Goal: Information Seeking & Learning: Learn about a topic

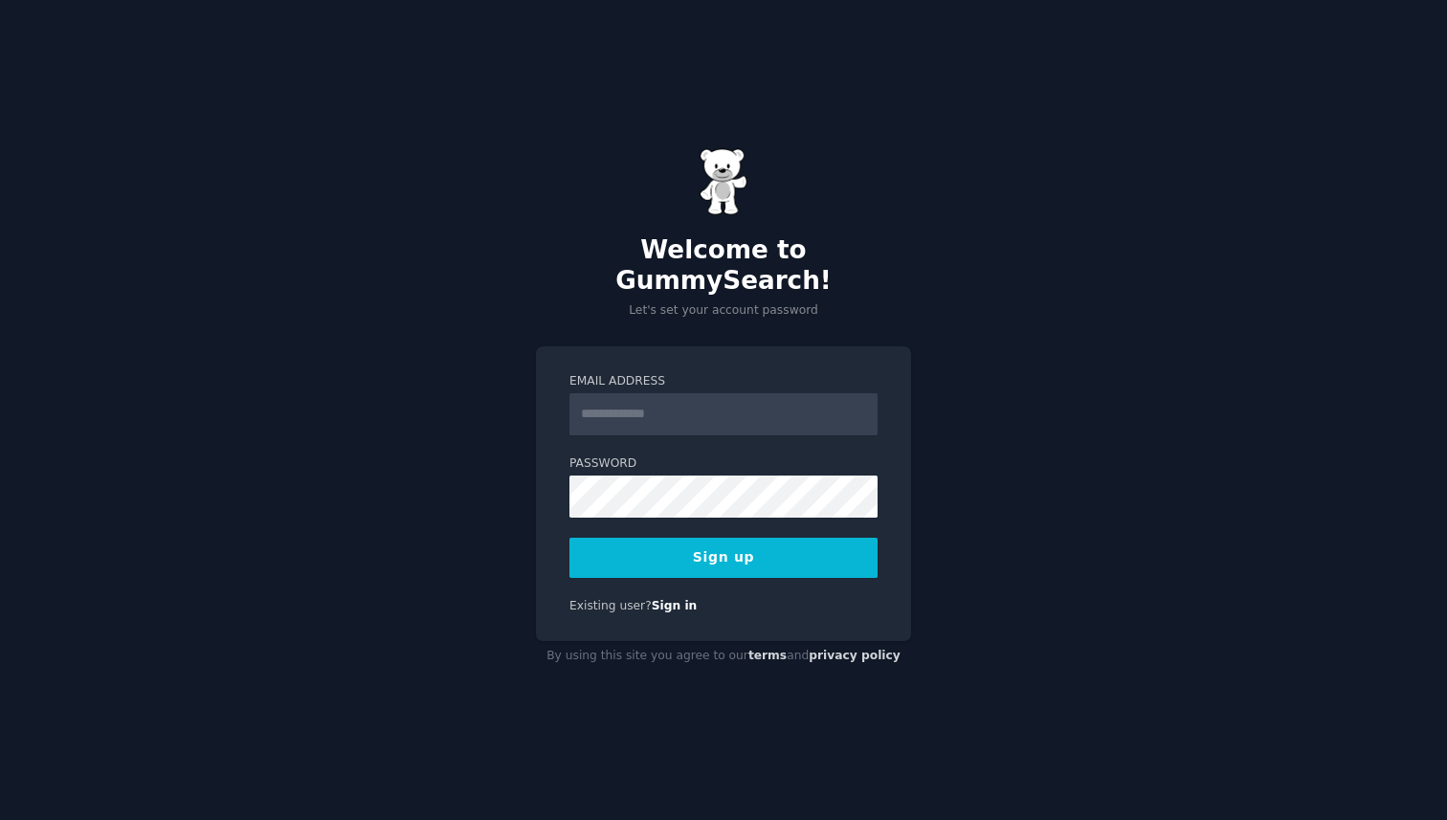
click at [716, 393] on input "Email Address" at bounding box center [723, 414] width 308 height 42
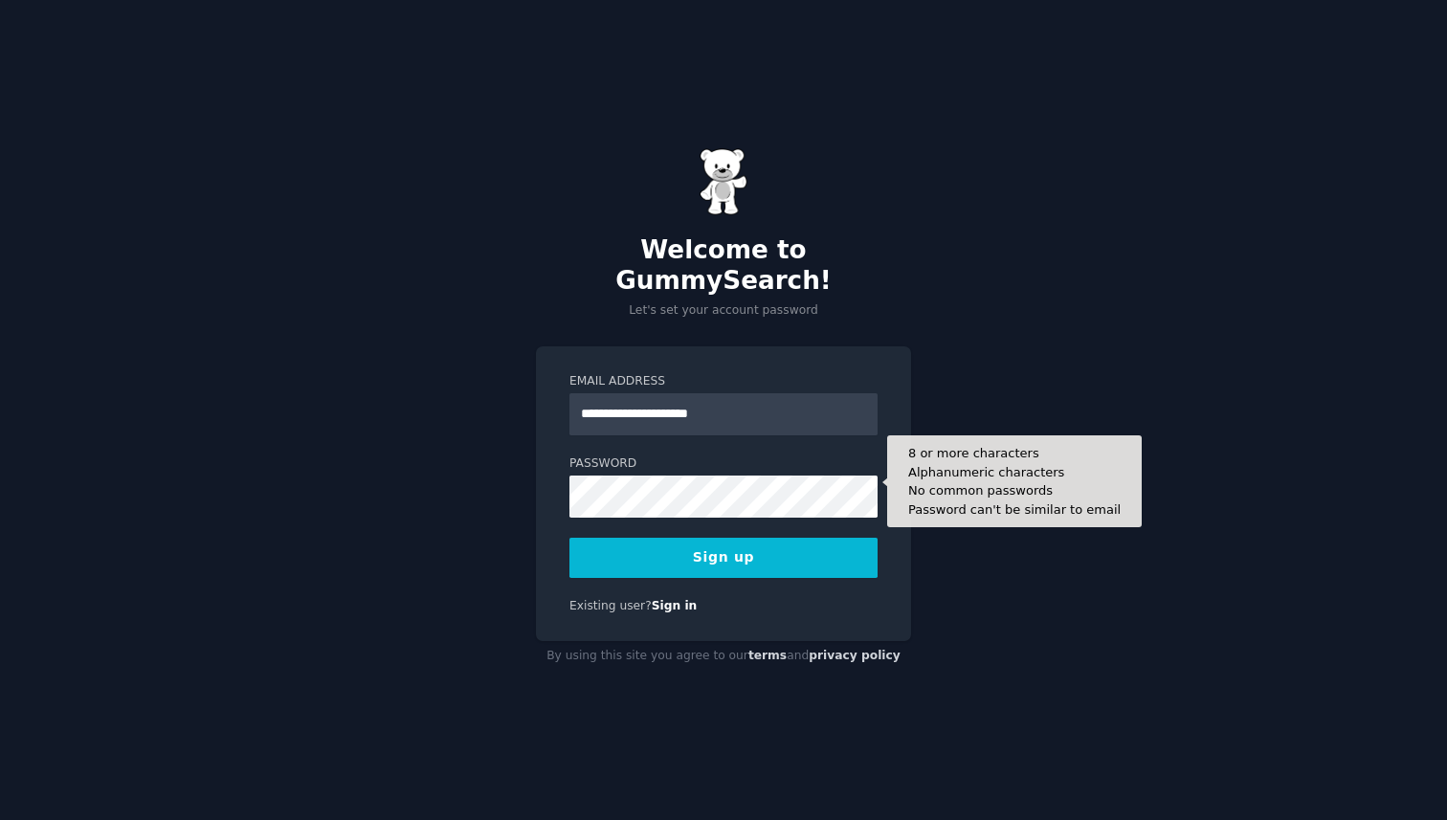
type input "**********"
click at [569, 538] on button "Sign up" at bounding box center [723, 558] width 308 height 40
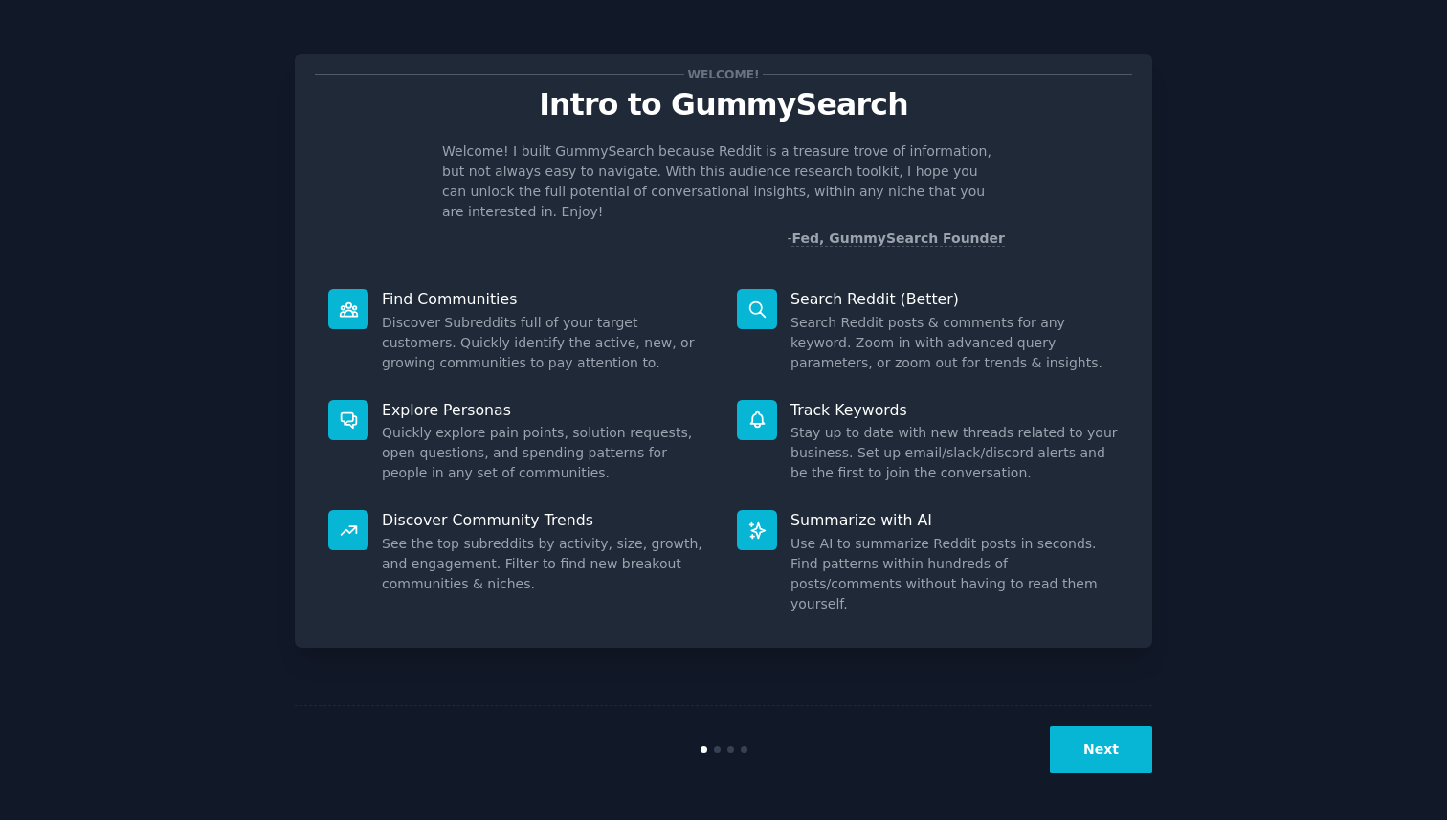
click at [1093, 750] on button "Next" at bounding box center [1100, 749] width 102 height 47
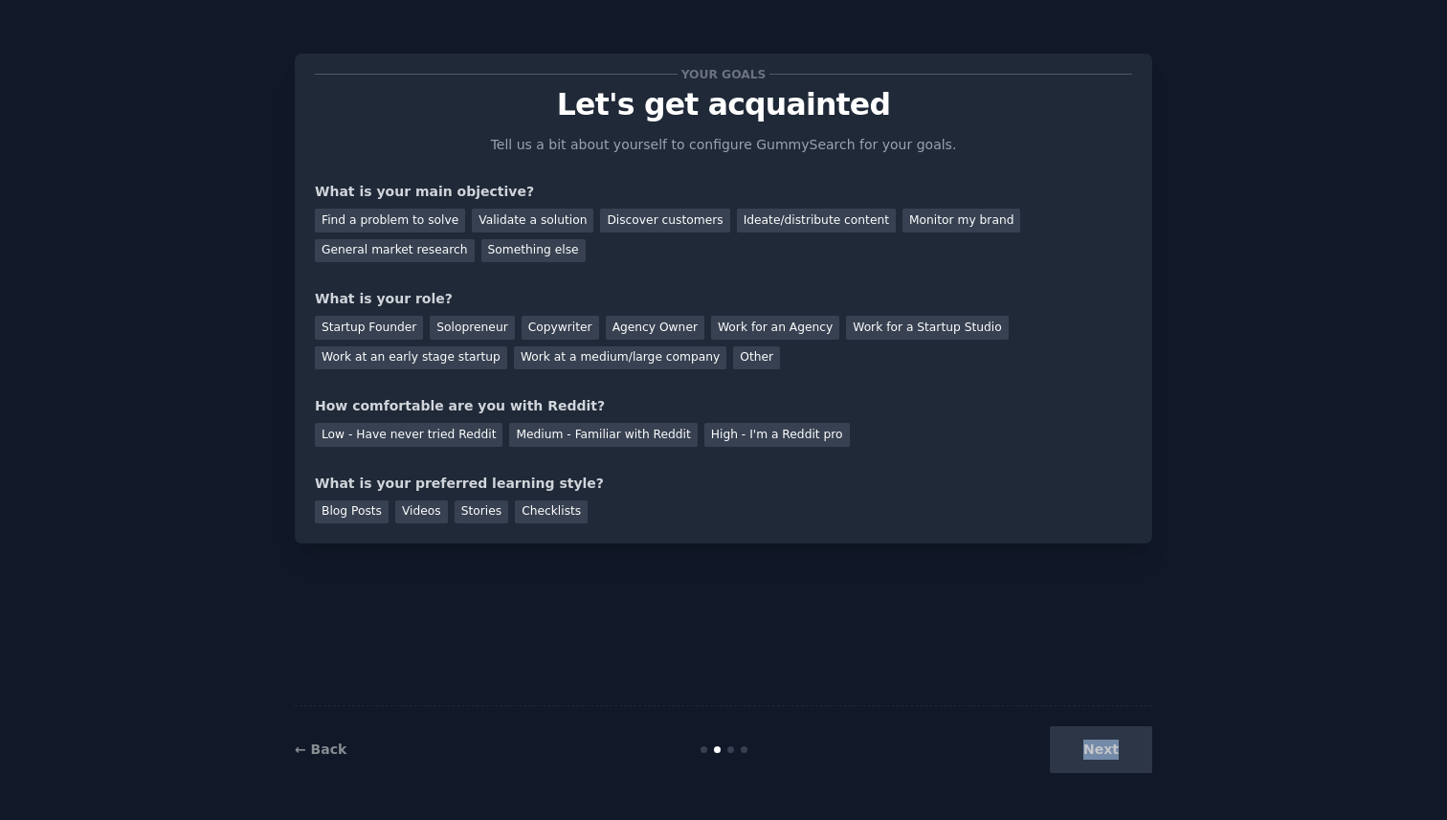
click at [1093, 750] on div "Next" at bounding box center [1009, 749] width 286 height 47
click at [938, 618] on div "Your goals Let's get acquainted Tell us a bit about yourself to configure Gummy…" at bounding box center [723, 410] width 857 height 766
click at [399, 221] on div "Find a problem to solve" at bounding box center [390, 221] width 150 height 24
click at [404, 242] on div "General market research" at bounding box center [395, 251] width 160 height 24
click at [590, 367] on div "Work at a medium/large company" at bounding box center [620, 358] width 212 height 24
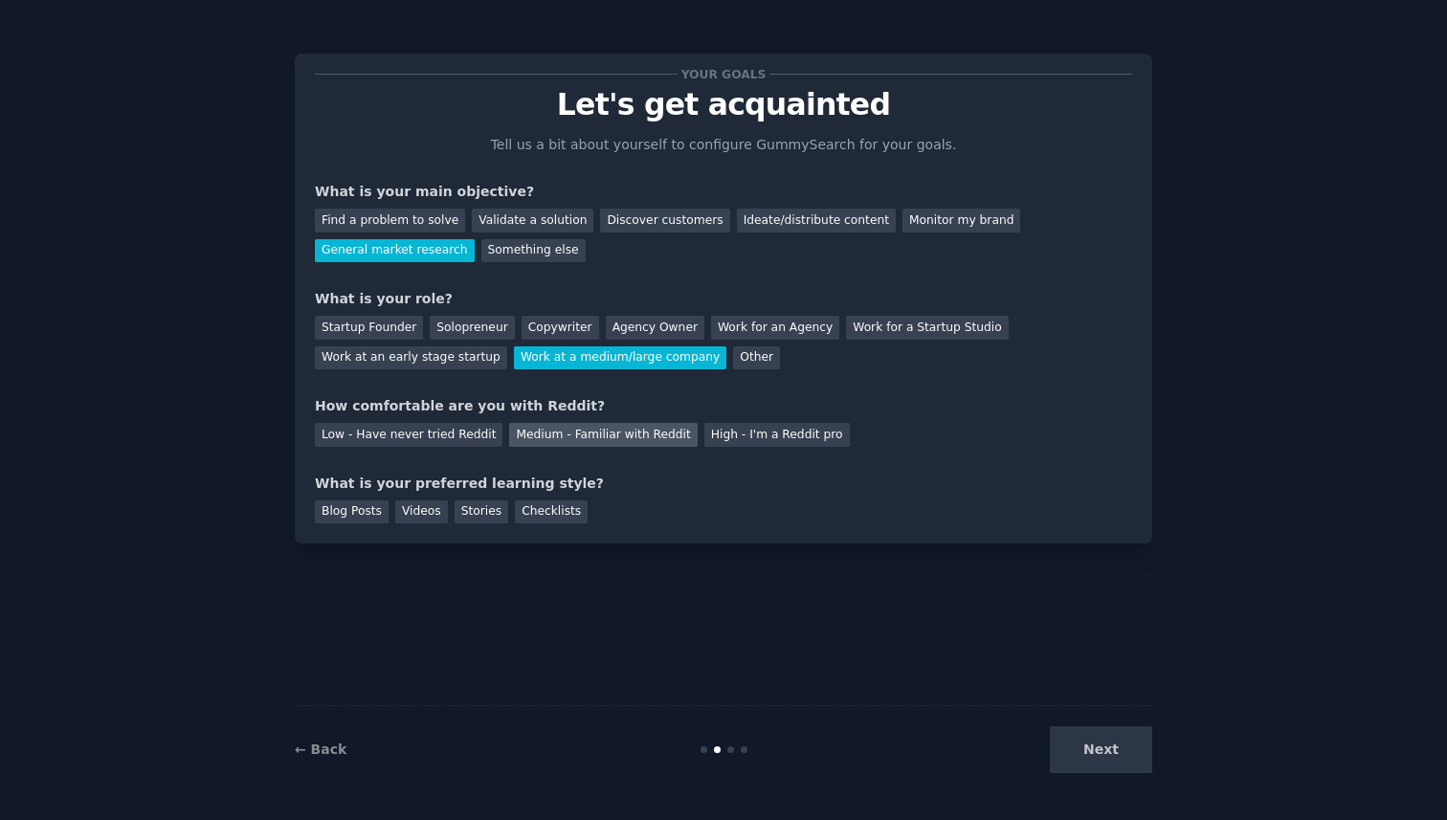
click at [578, 436] on div "Medium - Familiar with Reddit" at bounding box center [603, 435] width 188 height 24
click at [428, 518] on div "Videos" at bounding box center [421, 512] width 53 height 24
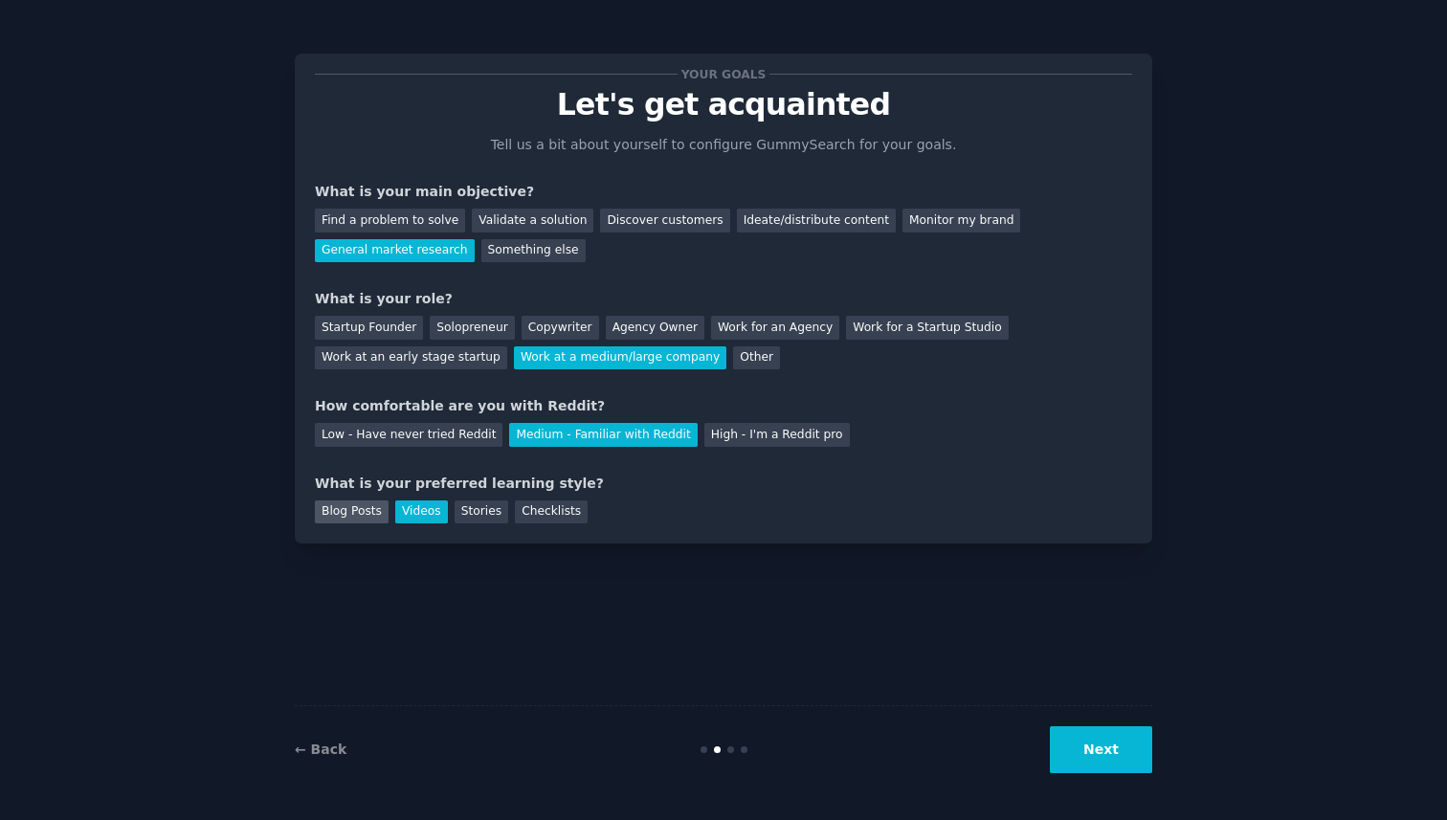
click at [365, 516] on div "Blog Posts" at bounding box center [352, 512] width 74 height 24
click at [415, 518] on div "Videos" at bounding box center [421, 512] width 53 height 24
click at [1101, 759] on button "Next" at bounding box center [1100, 749] width 102 height 47
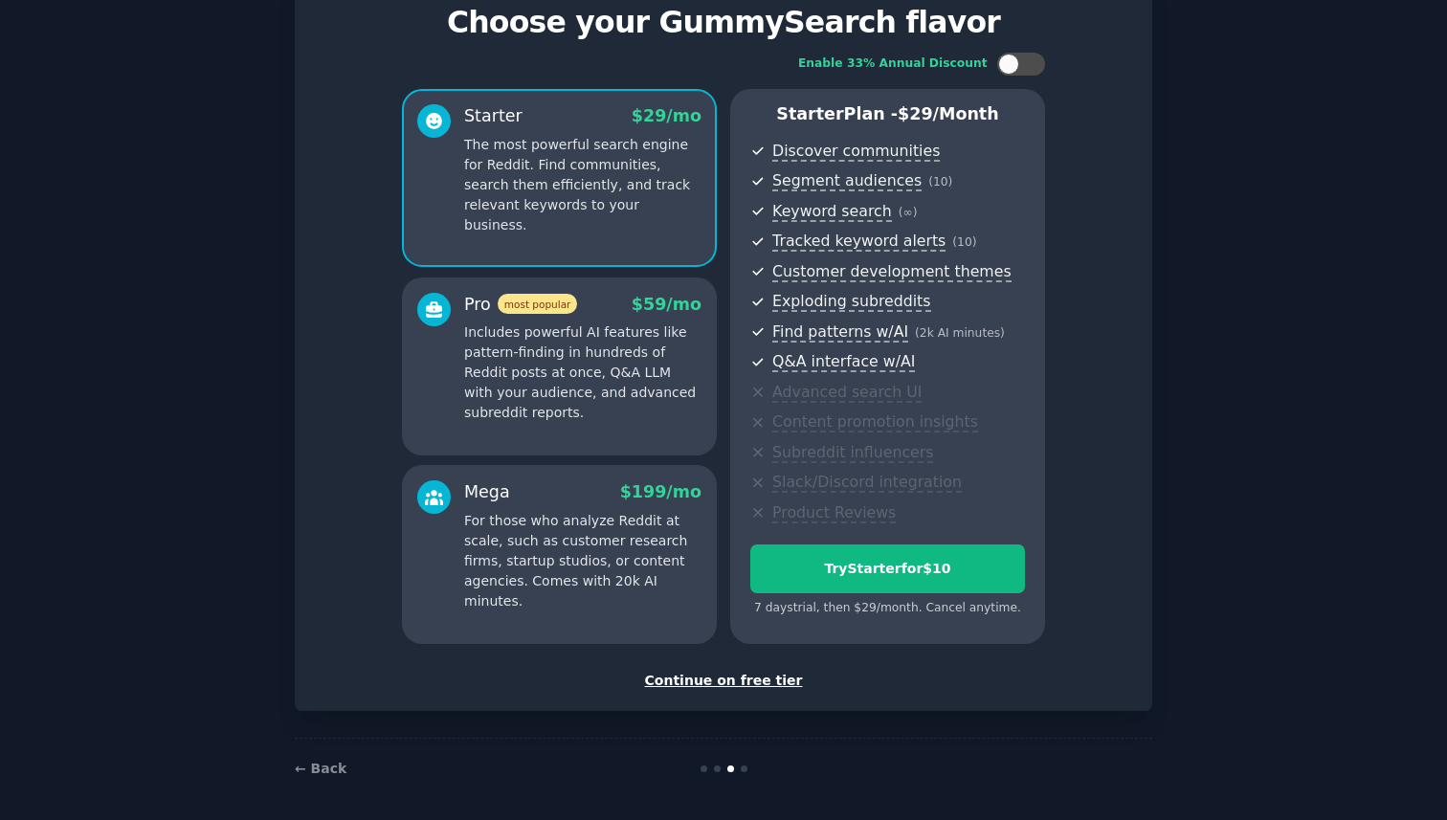
scroll to position [87, 0]
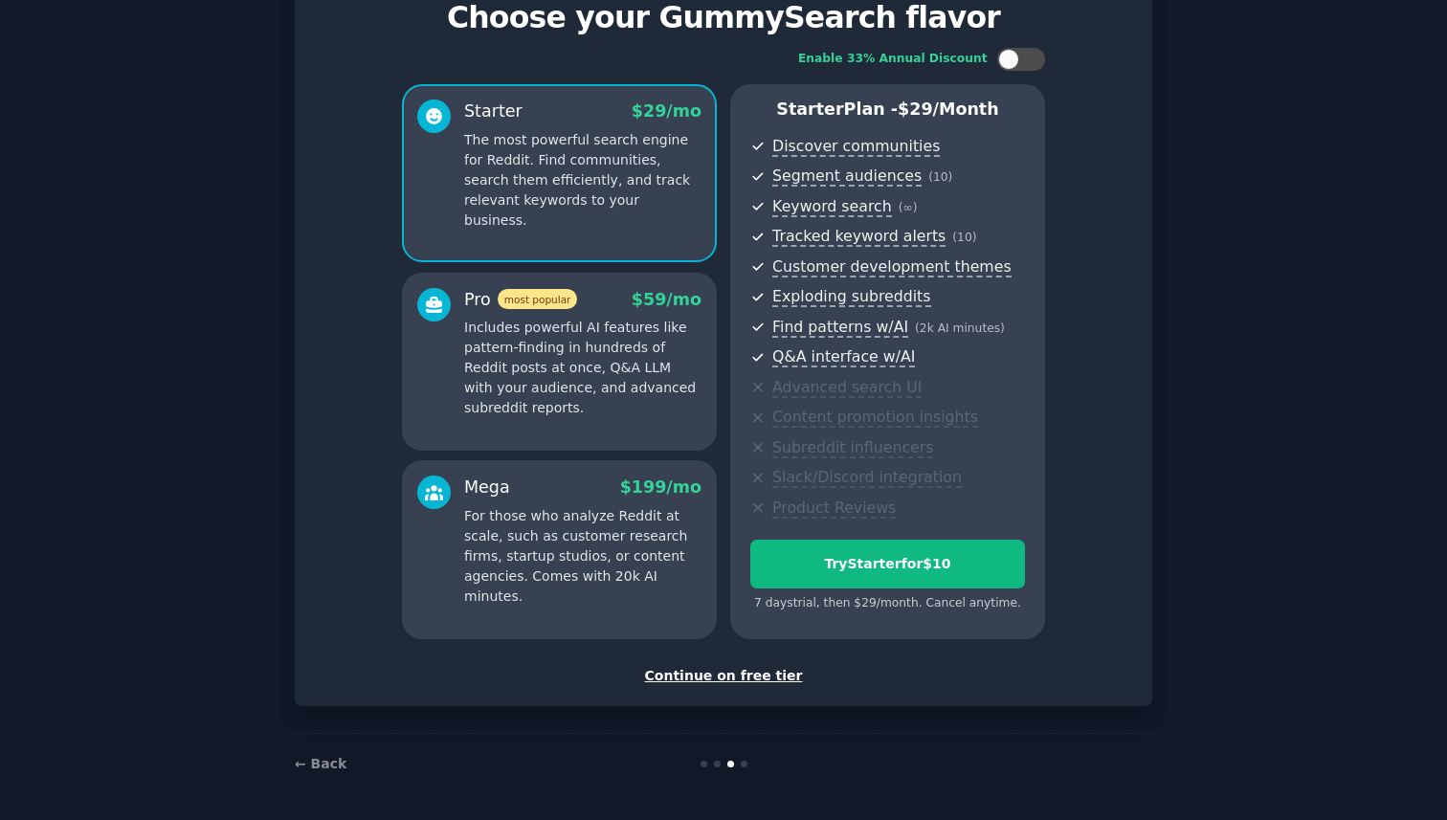
click at [762, 675] on div "Continue on free tier" at bounding box center [723, 676] width 817 height 20
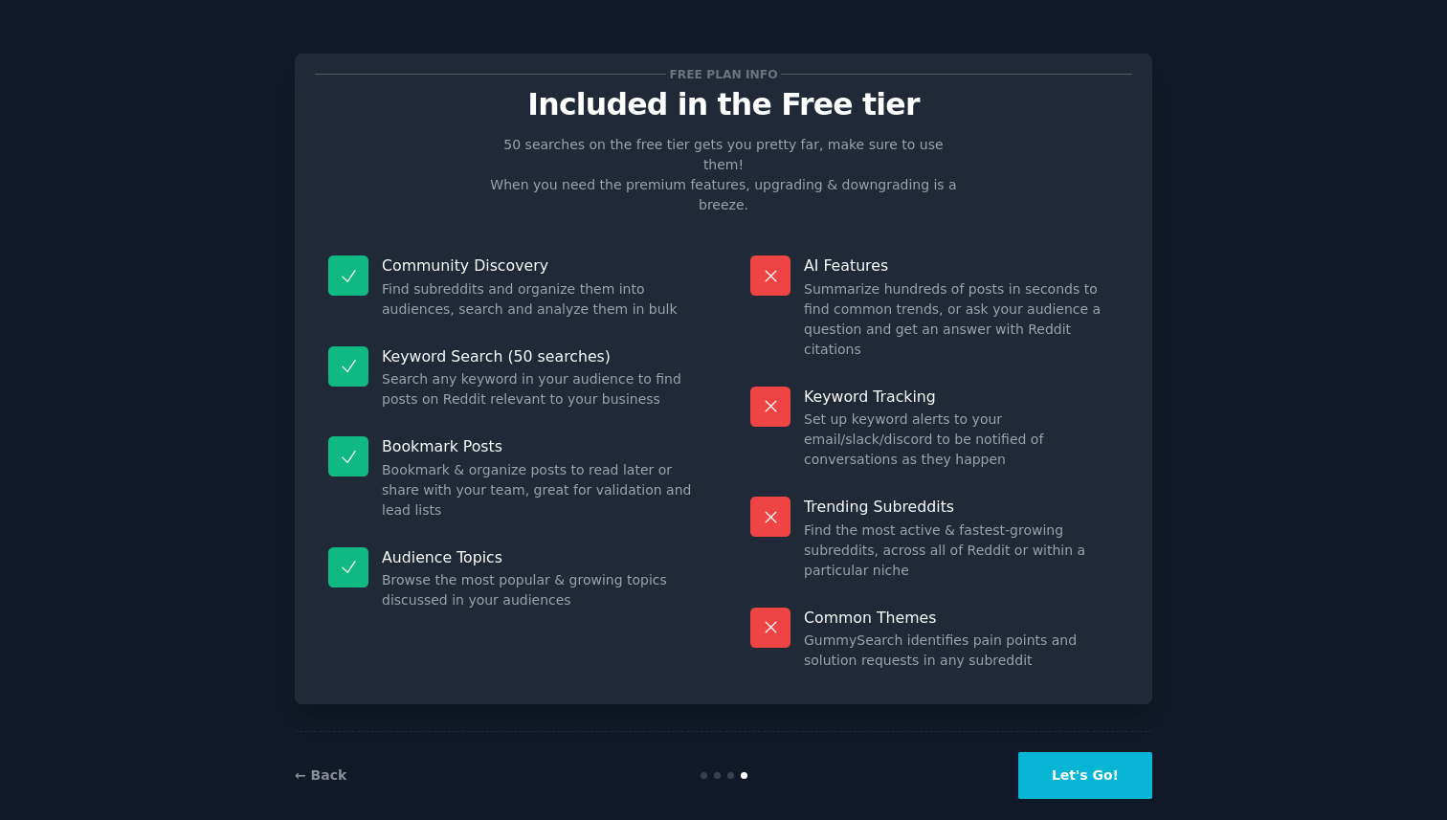
click at [1094, 763] on button "Let's Go!" at bounding box center [1085, 775] width 134 height 47
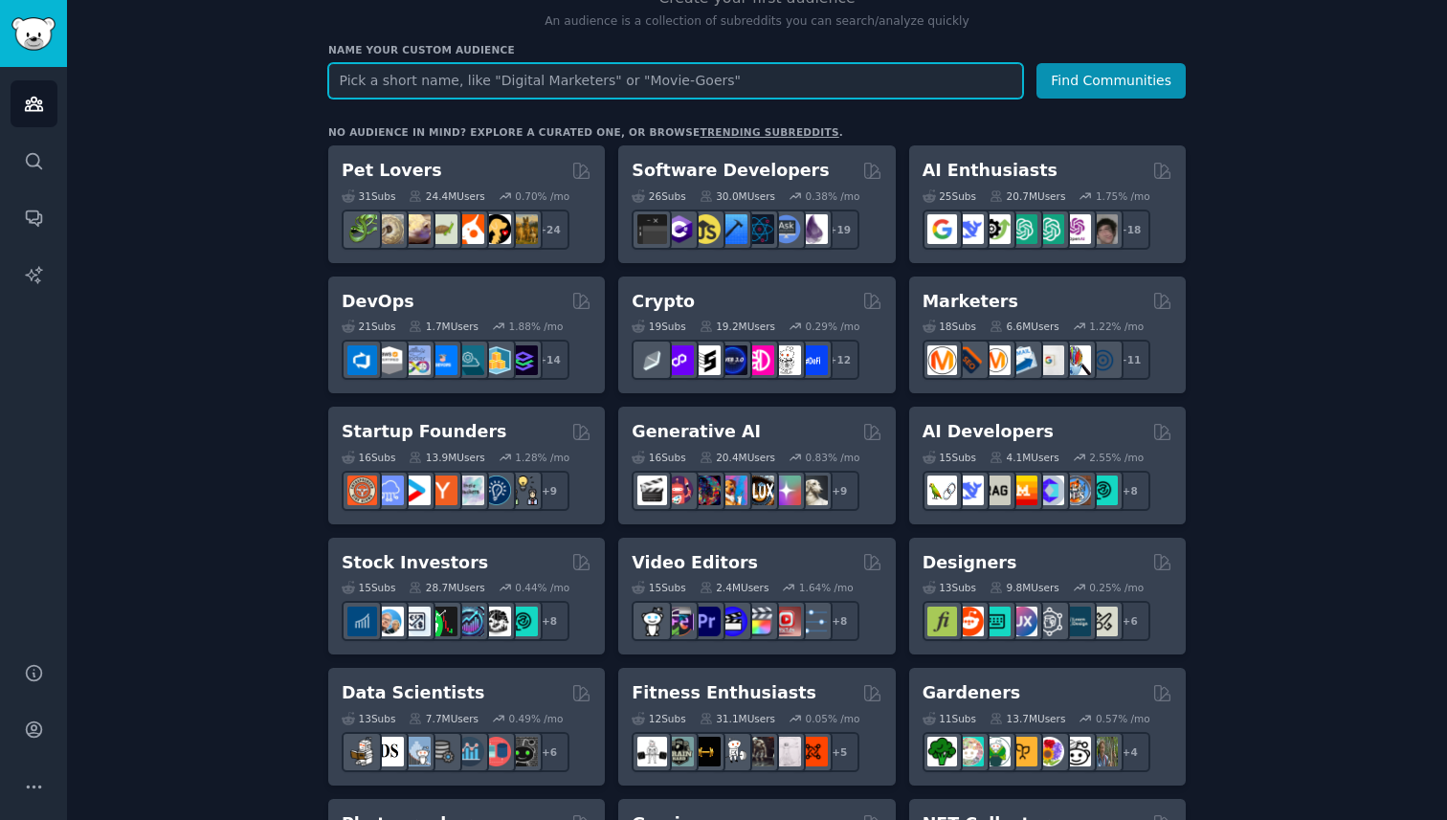
scroll to position [439, 0]
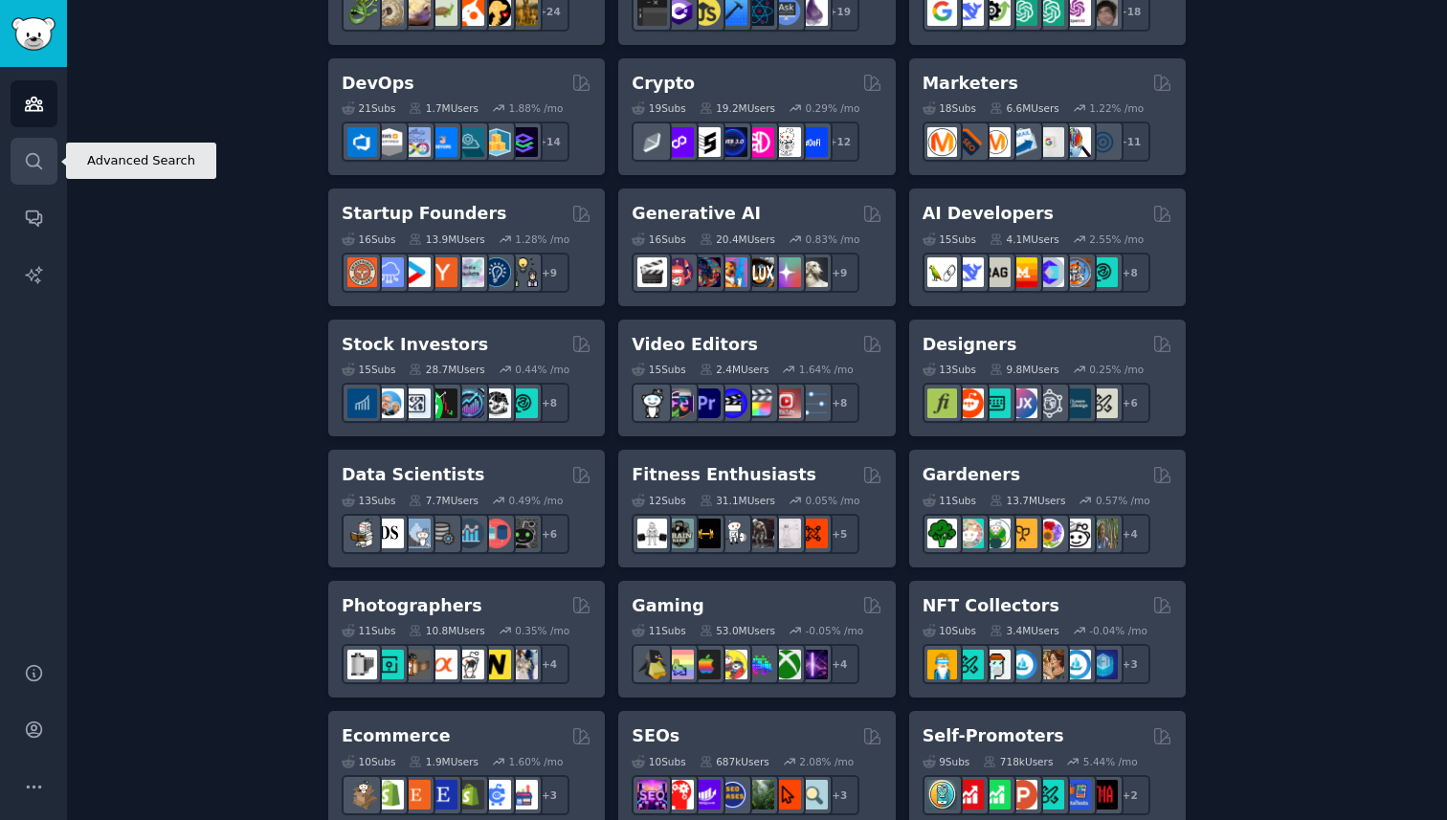
click at [41, 165] on icon "Sidebar" at bounding box center [34, 161] width 20 height 20
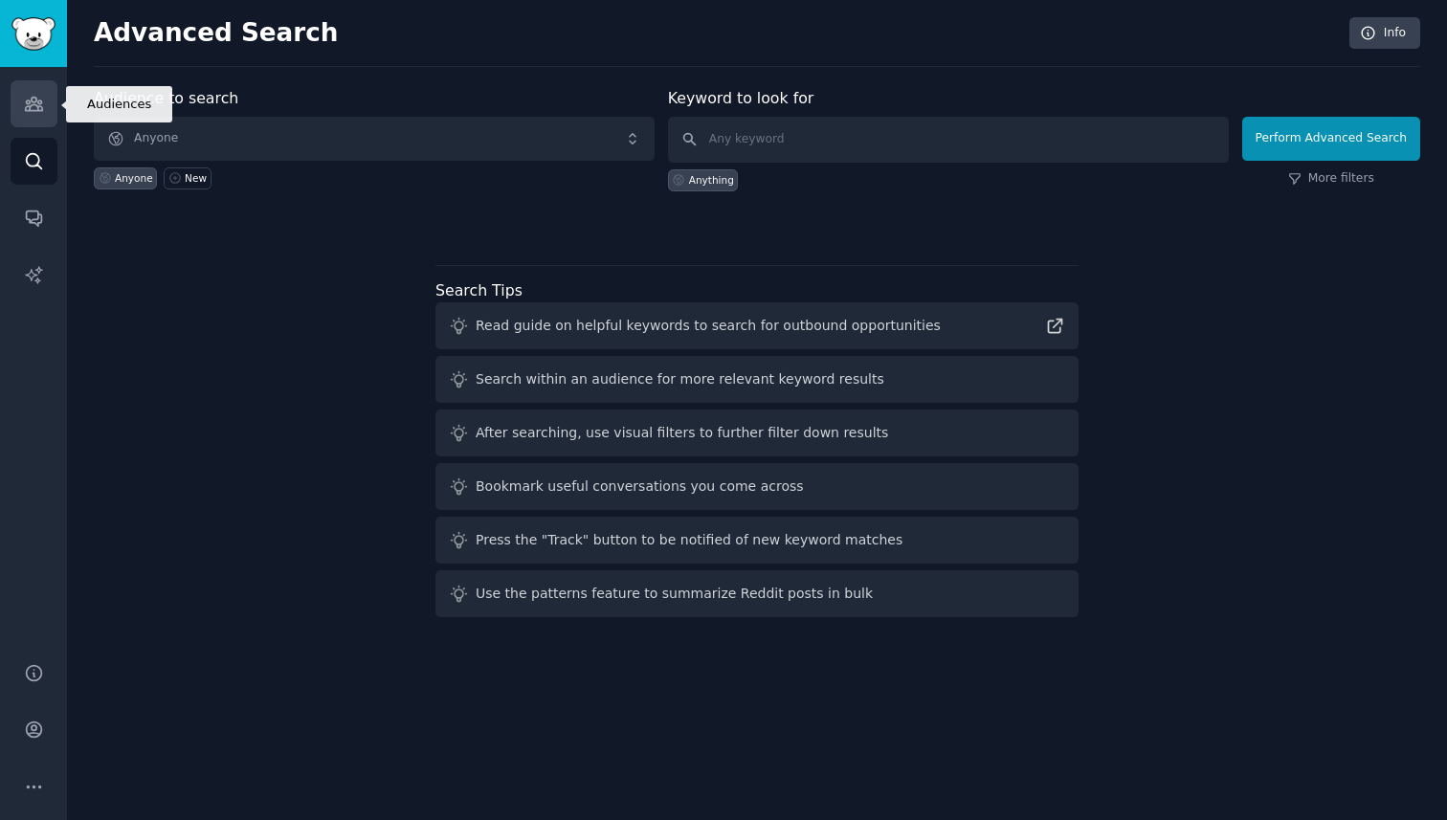
click at [21, 97] on link "Audiences" at bounding box center [34, 103] width 47 height 47
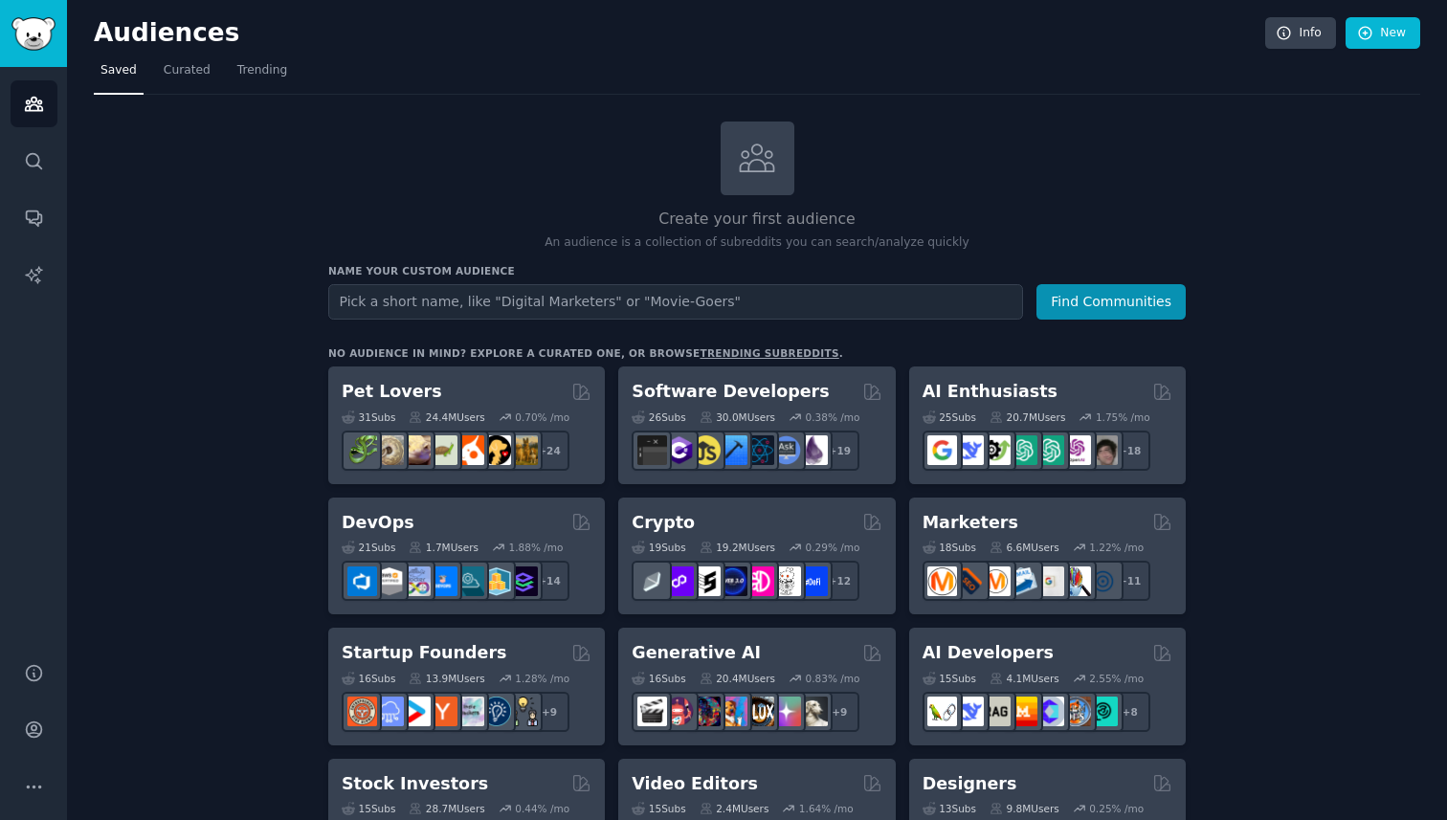
click at [721, 354] on link "trending subreddits" at bounding box center [768, 352] width 139 height 11
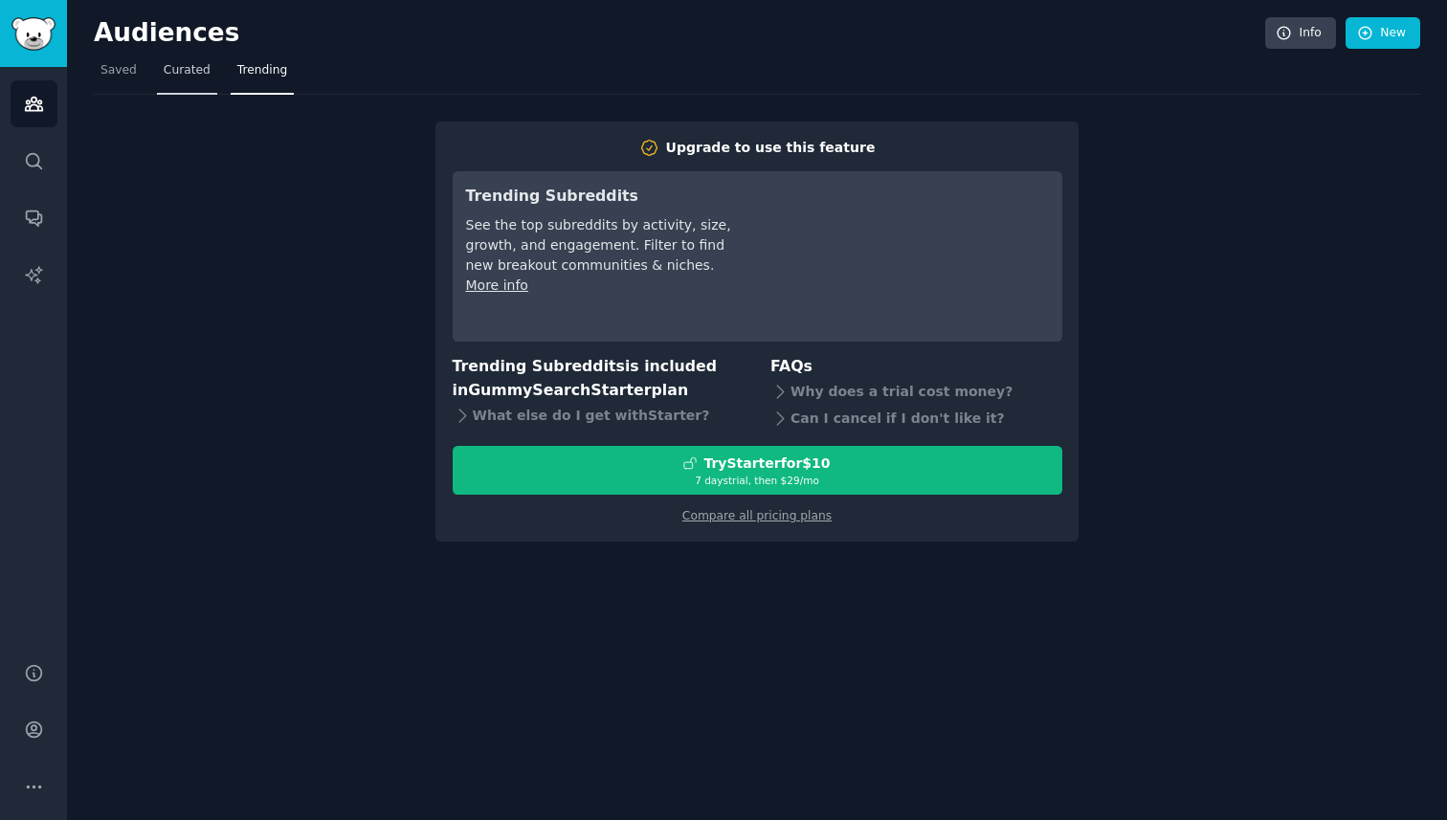
click at [189, 76] on span "Curated" at bounding box center [187, 70] width 47 height 17
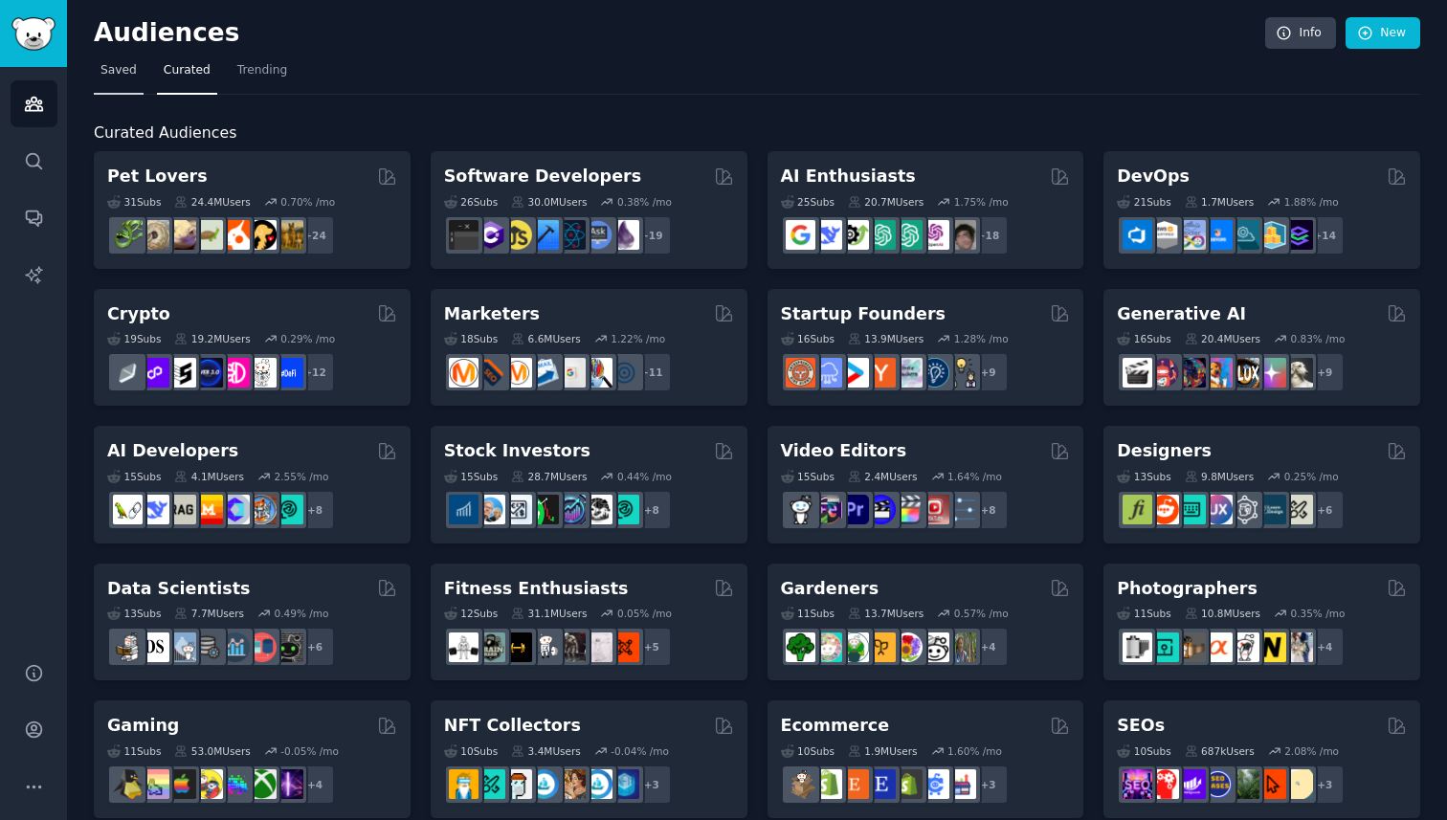
click at [134, 66] on span "Saved" at bounding box center [118, 70] width 36 height 17
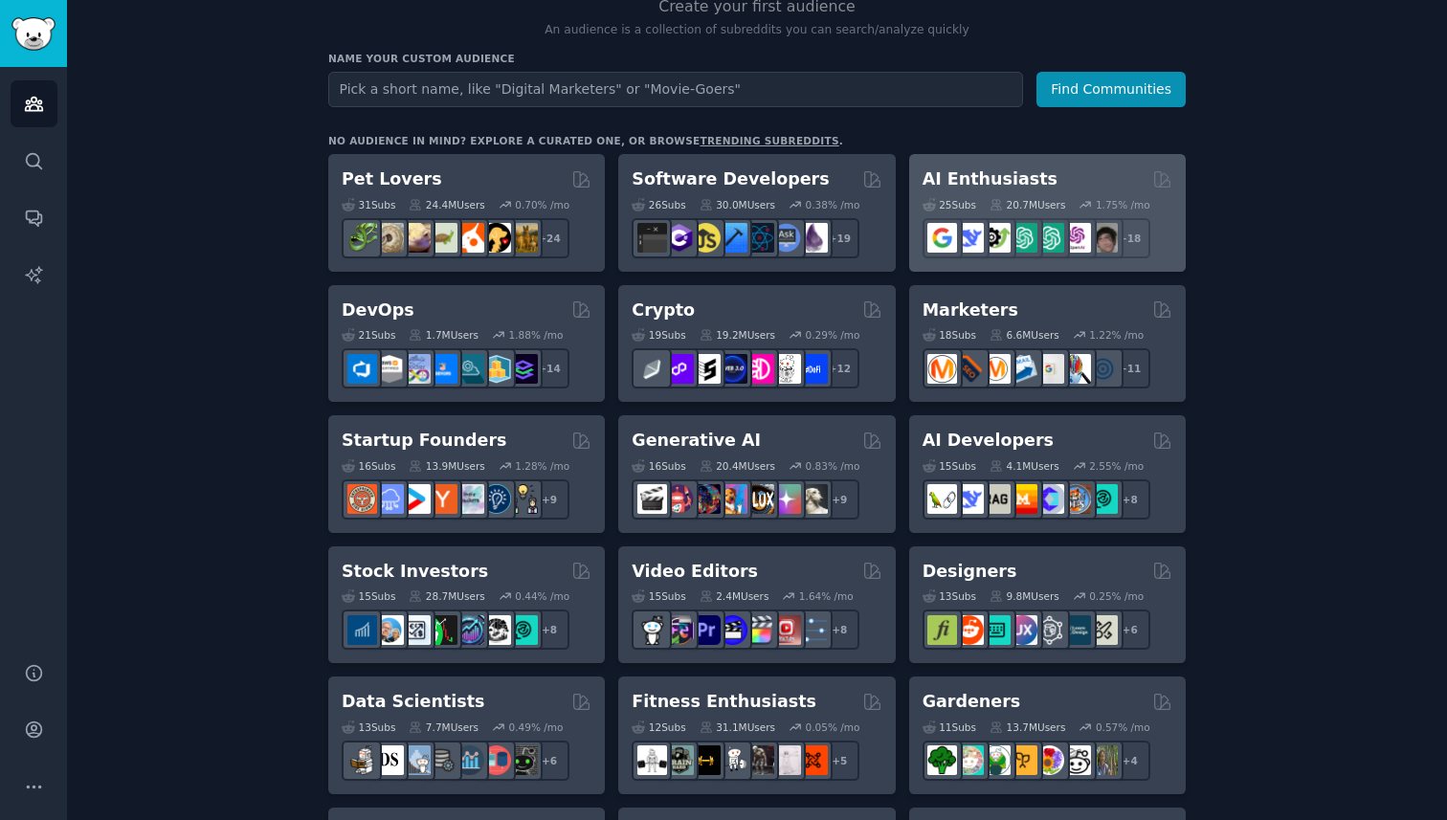
scroll to position [217, 0]
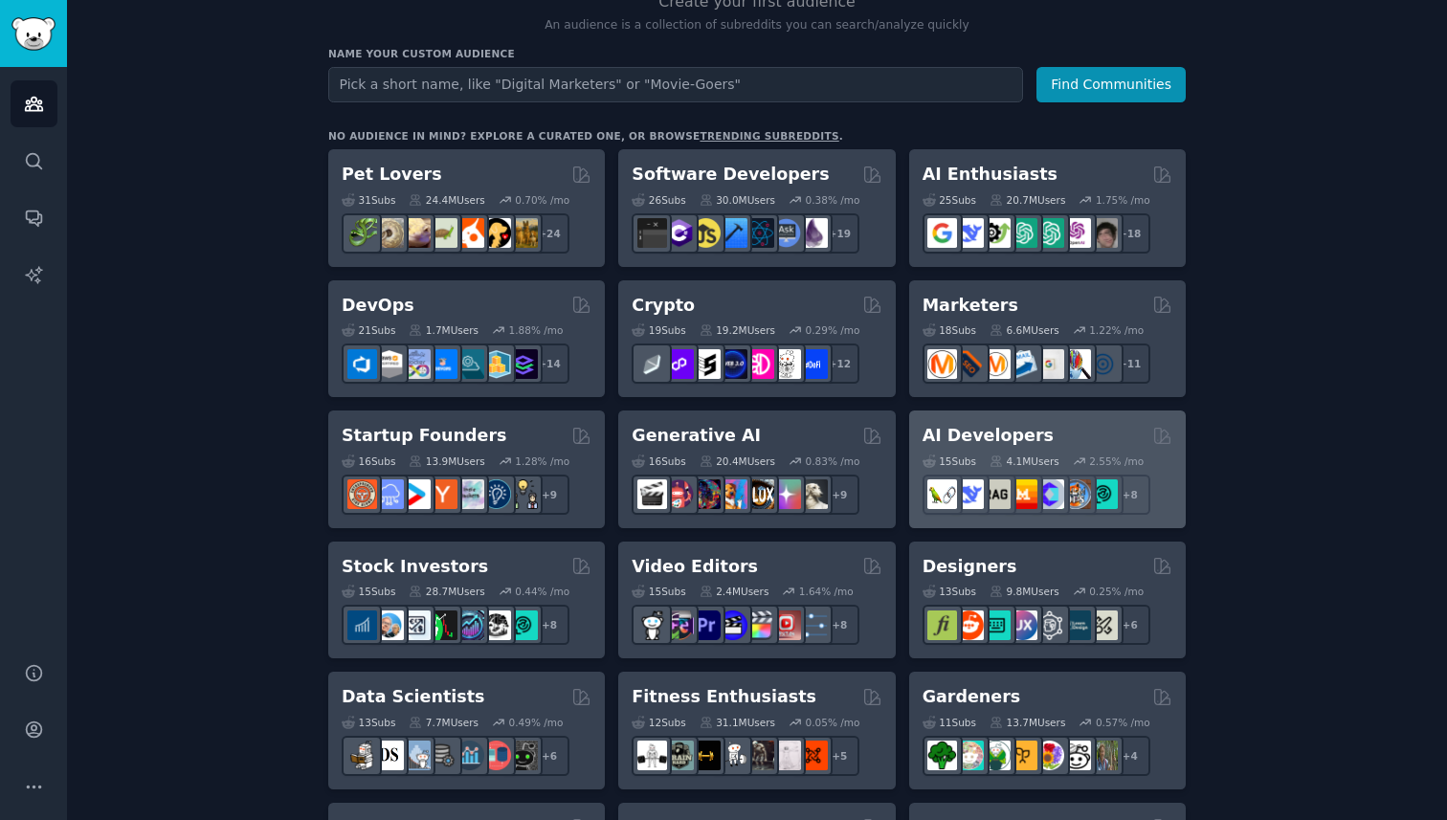
click at [984, 446] on h2 "AI Developers" at bounding box center [987, 436] width 131 height 24
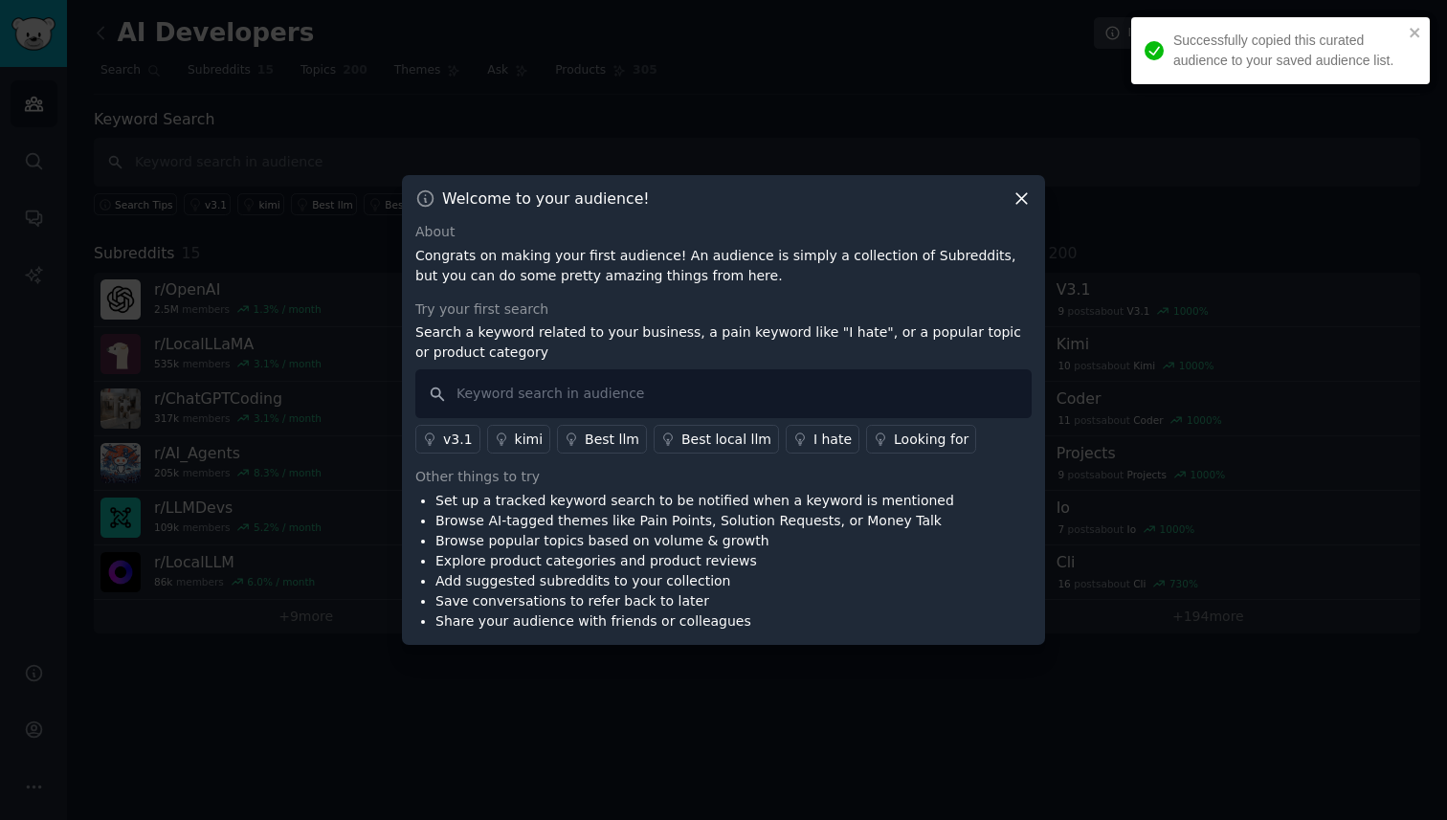
click at [1024, 195] on icon at bounding box center [1021, 199] width 11 height 11
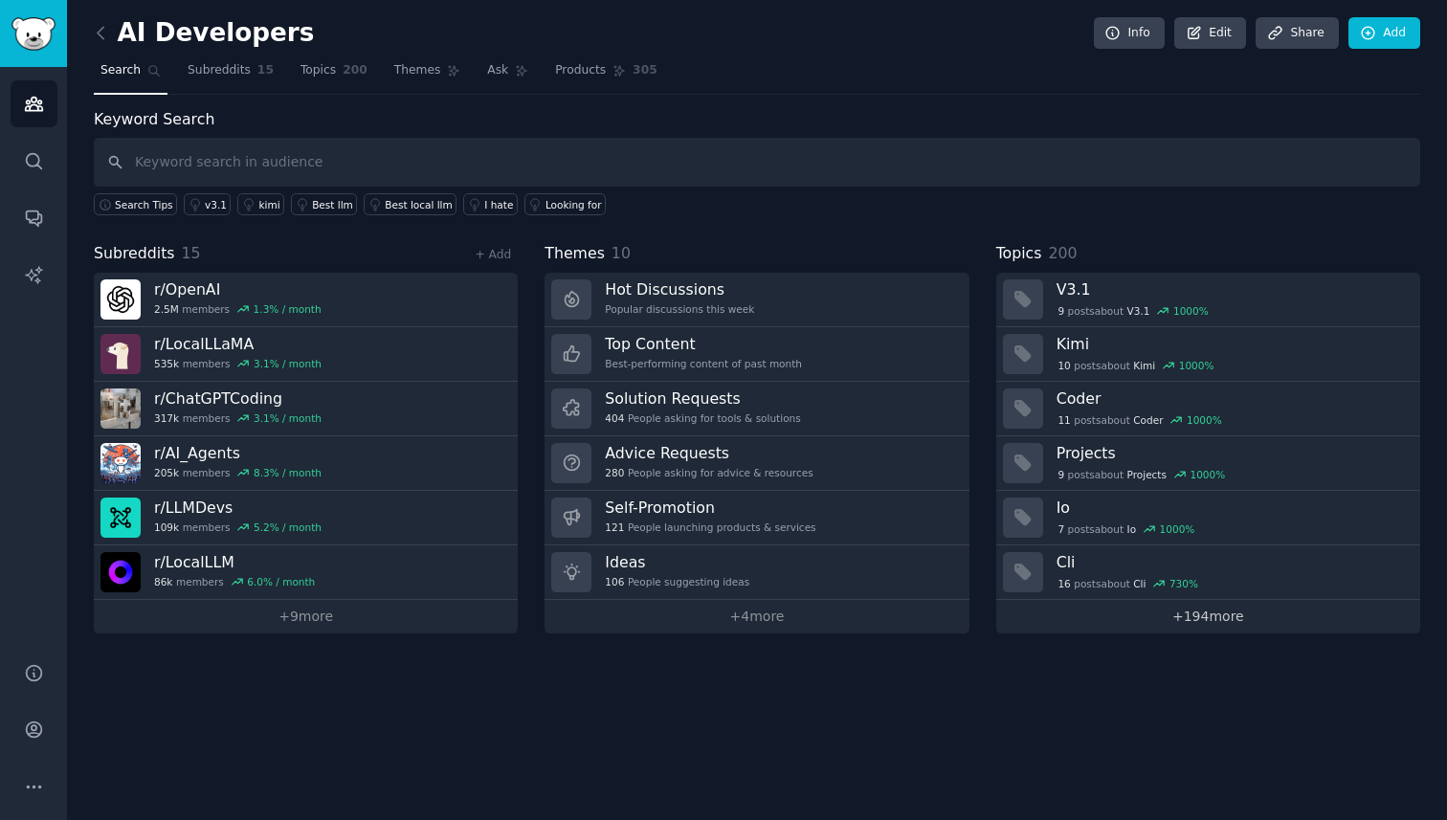
click at [1208, 617] on link "+ 194 more" at bounding box center [1208, 616] width 424 height 33
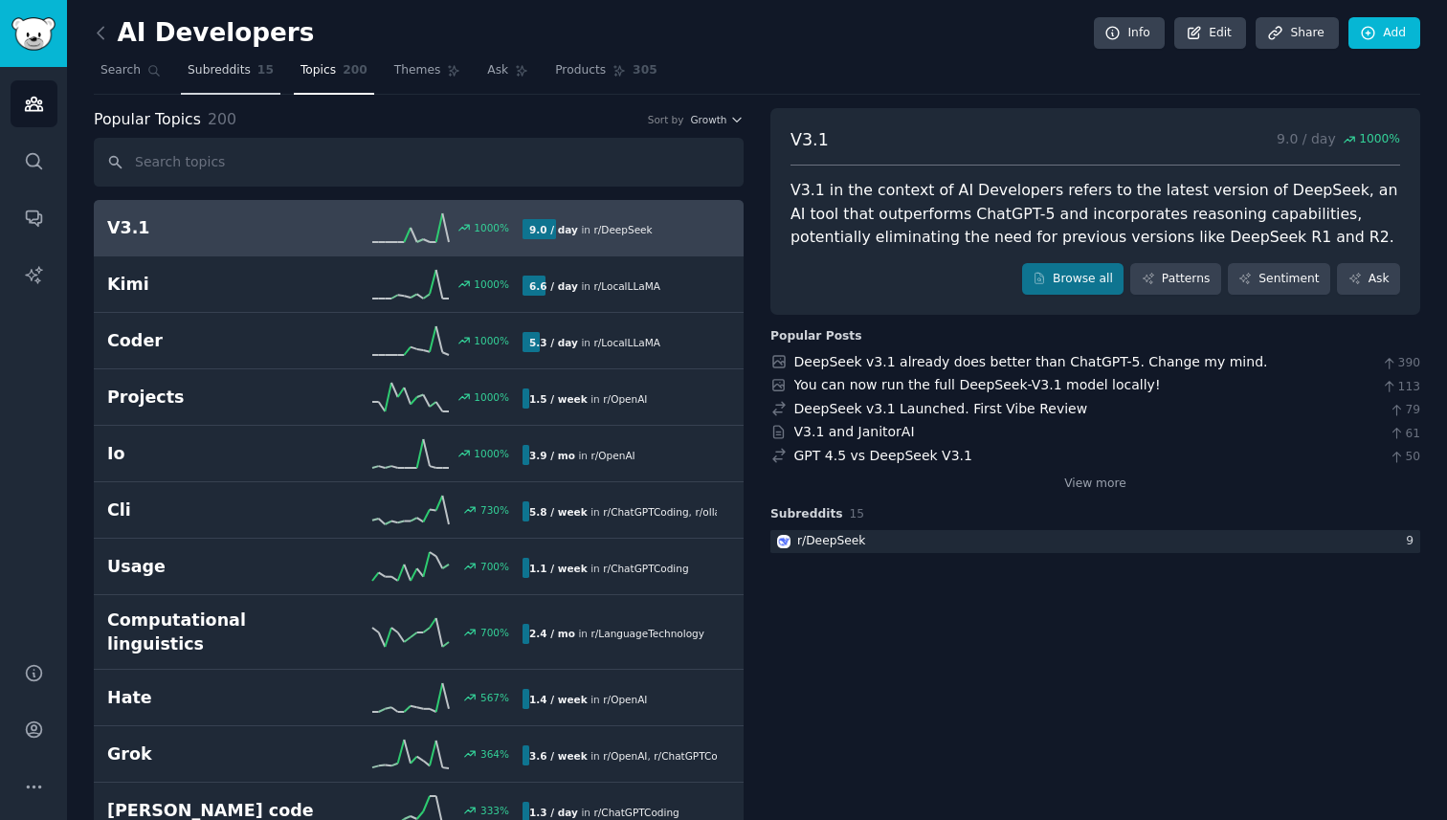
click at [236, 78] on span "Subreddits" at bounding box center [219, 70] width 63 height 17
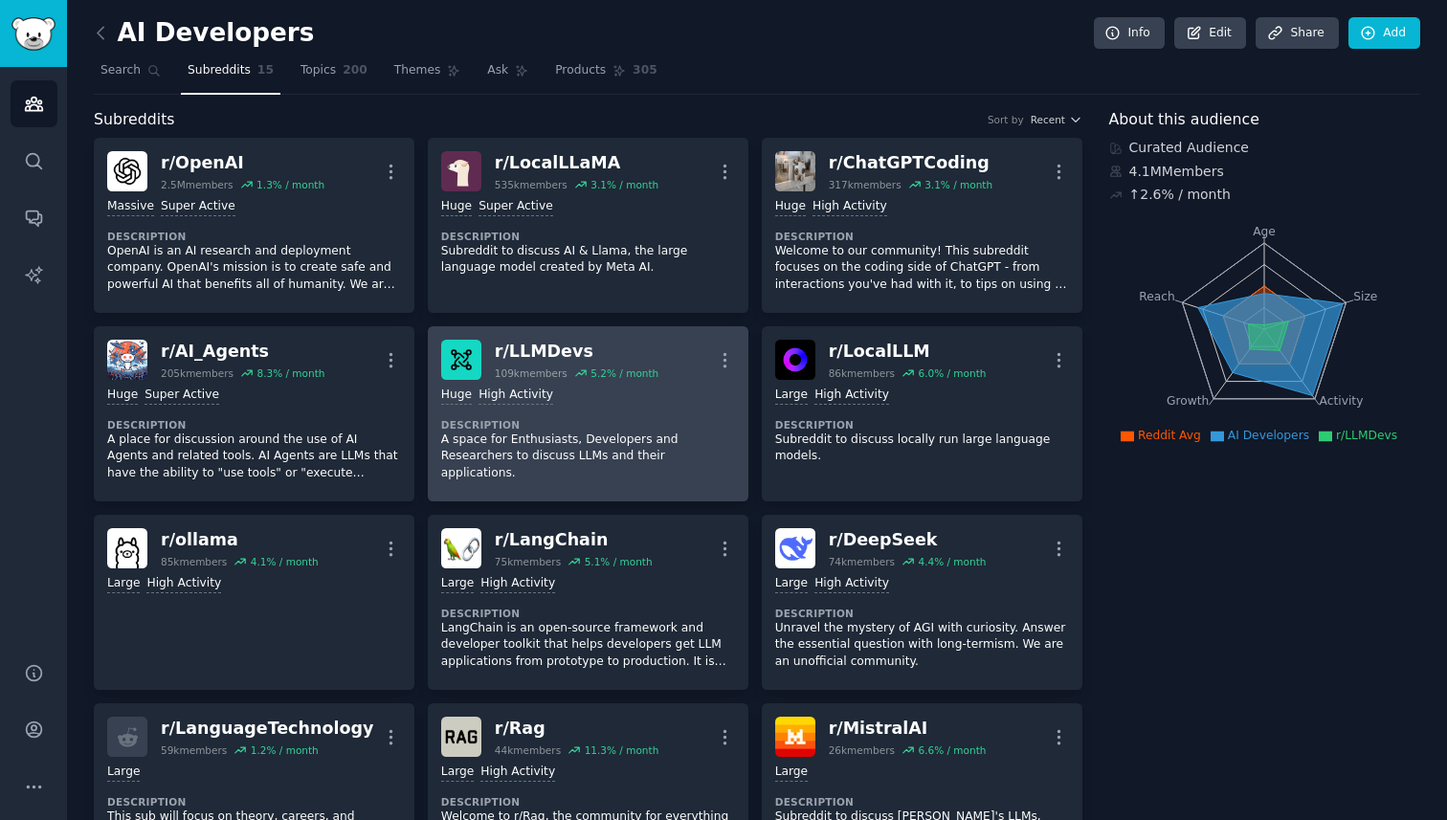
click at [490, 345] on div "r/ LLMDevs 109k members 5.2 % / month More" at bounding box center [588, 360] width 294 height 40
